Goal: Information Seeking & Learning: Learn about a topic

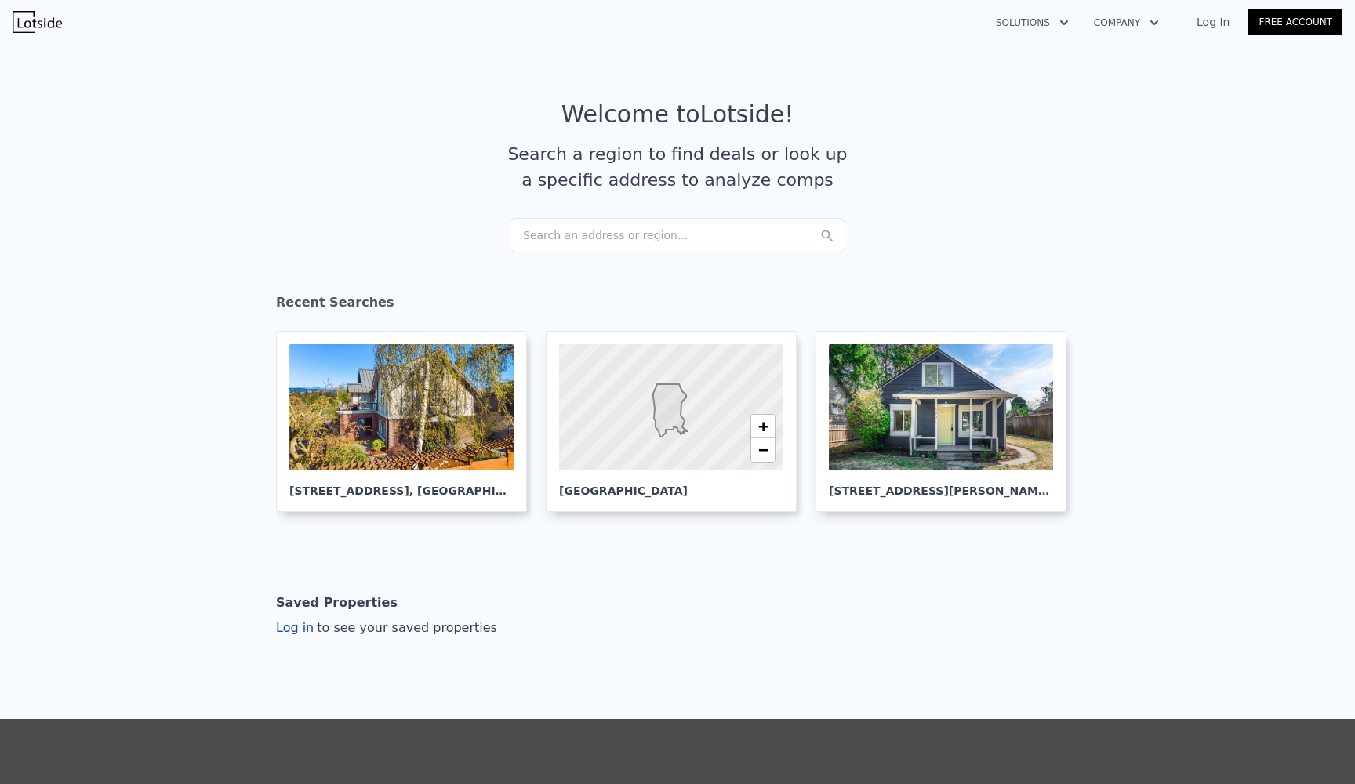
click at [633, 223] on div "Search an address or region..." at bounding box center [677, 235] width 335 height 34
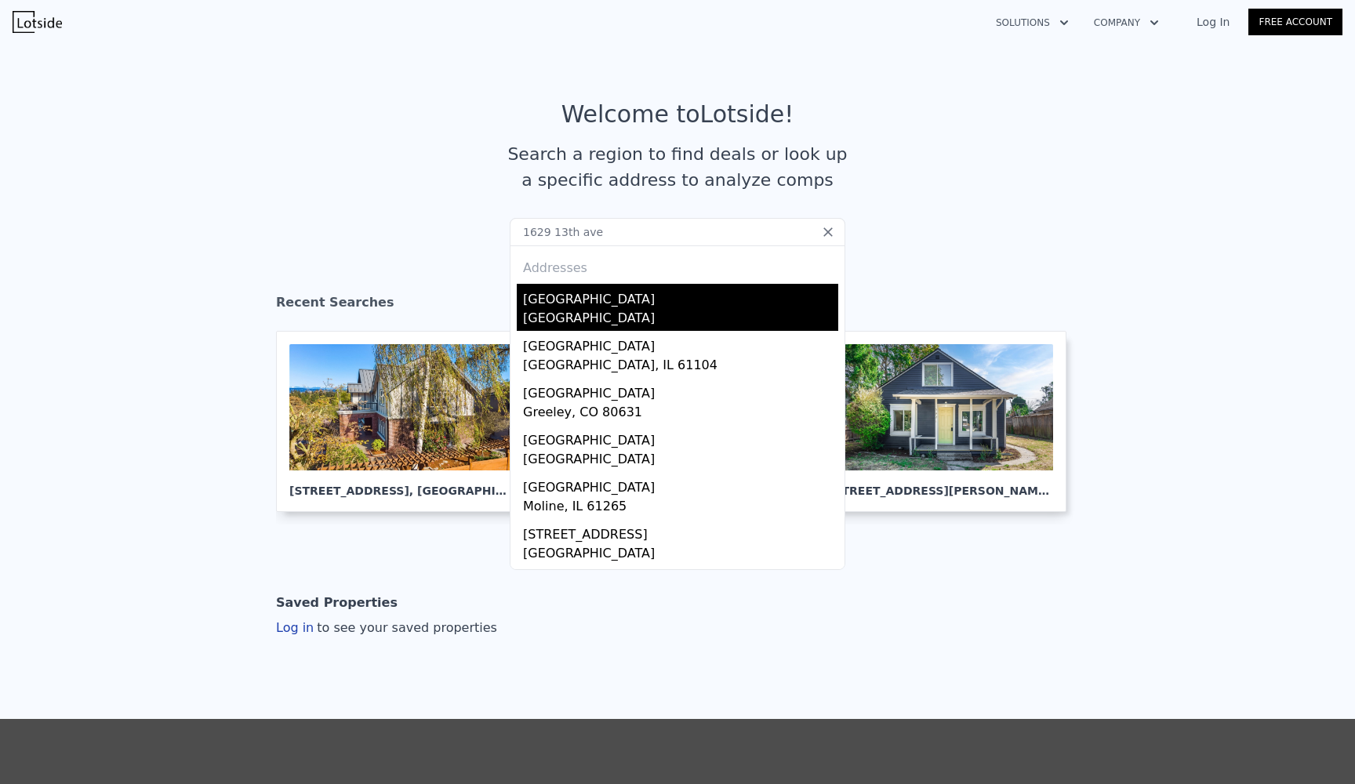
type input "1629 13th ave"
click at [589, 325] on div "Sacramento, CA 95818" at bounding box center [680, 320] width 315 height 22
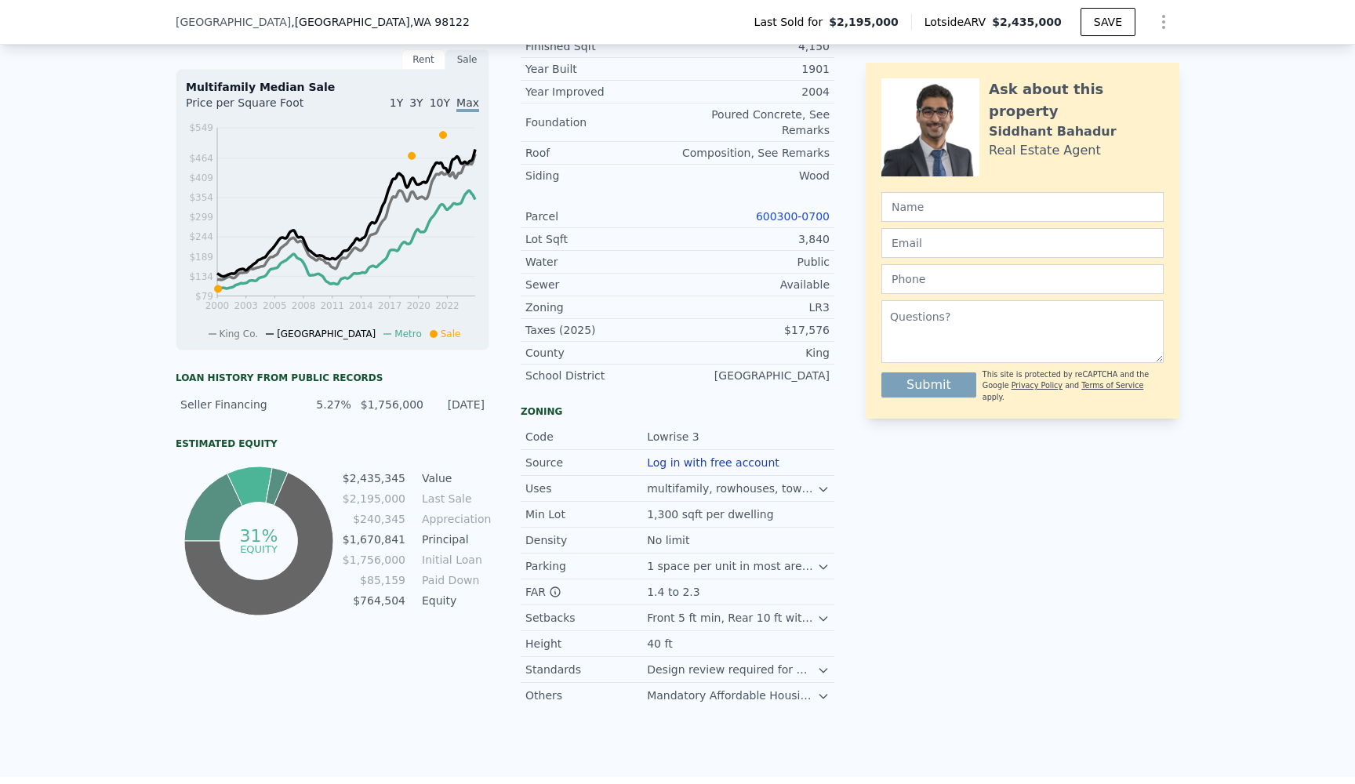
scroll to position [528, 0]
